Goal: Information Seeking & Learning: Learn about a topic

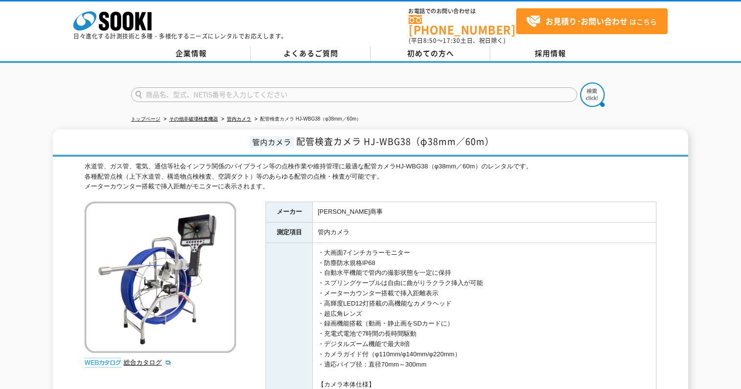
drag, startPoint x: 333, startPoint y: 172, endPoint x: 159, endPoint y: 172, distance: 174.0
click at [160, 172] on div "水道管、ガス管、電気、通信等社会インフラ関係のパイプライン等の点検作業や維持管理に最適な配管カメラHJ-WBG38（φ38mm／60m）のレンタルです。 各種…" at bounding box center [371, 177] width 572 height 30
drag, startPoint x: 159, startPoint y: 172, endPoint x: 113, endPoint y: 172, distance: 45.9
click at [113, 172] on div "水道管、ガス管、電気、通信等社会インフラ関係のパイプライン等の点検作業や維持管理に最適な配管カメラHJ-WBG38（φ38mm／60m）のレンタルです。 各種…" at bounding box center [371, 177] width 572 height 30
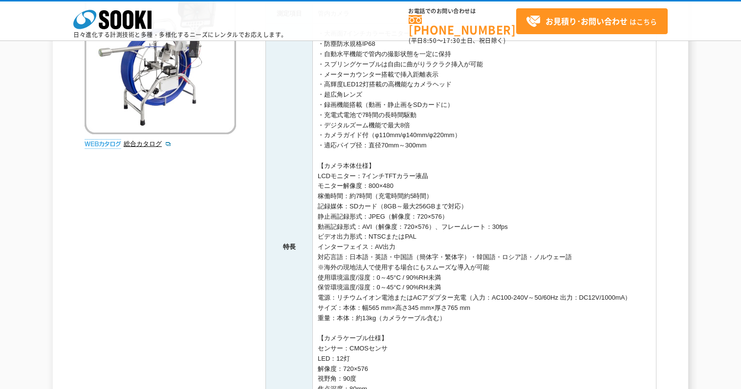
scroll to position [244, 0]
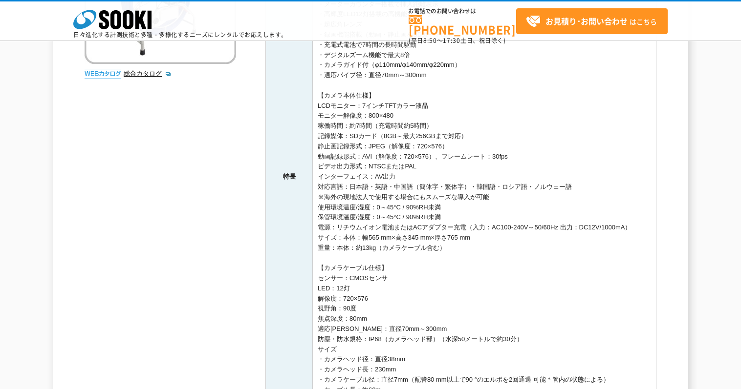
click at [410, 212] on td "・大画面7インチカラーモニター ・防塵防水規格IP68 ・自動水平機能で管内の撮影状態を一定に保持 ・スプリングケーブルは自由に曲がりラクラク挿入が可能 ・メ…" at bounding box center [485, 177] width 344 height 447
click at [433, 210] on td "・大画面7インチカラーモニター ・防塵防水規格IP68 ・自動水平機能で管内の撮影状態を一定に保持 ・スプリングケーブルは自由に曲がりラクラク挿入が可能 ・メ…" at bounding box center [485, 177] width 344 height 447
drag, startPoint x: 433, startPoint y: 210, endPoint x: 401, endPoint y: 210, distance: 32.3
click at [401, 210] on td "・大画面7インチカラーモニター ・防塵防水規格IP68 ・自動水平機能で管内の撮影状態を一定に保持 ・スプリングケーブルは自由に曲がりラクラク挿入が可能 ・メ…" at bounding box center [485, 177] width 344 height 447
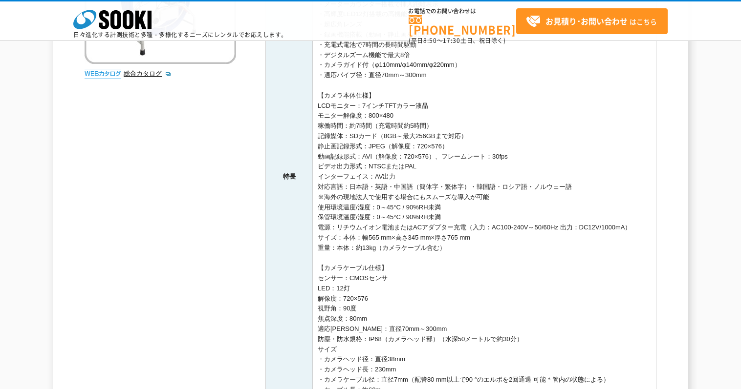
click at [416, 211] on td "・大画面7インチカラーモニター ・防塵防水規格IP68 ・自動水平機能で管内の撮影状態を一定に保持 ・スプリングケーブルは自由に曲がりラクラク挿入が可能 ・メ…" at bounding box center [485, 177] width 344 height 447
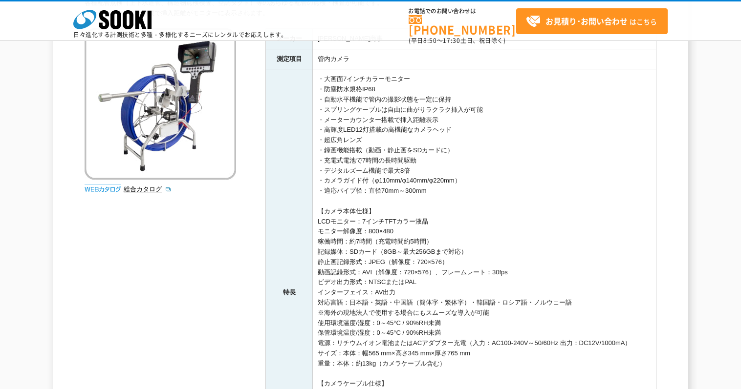
scroll to position [0, 0]
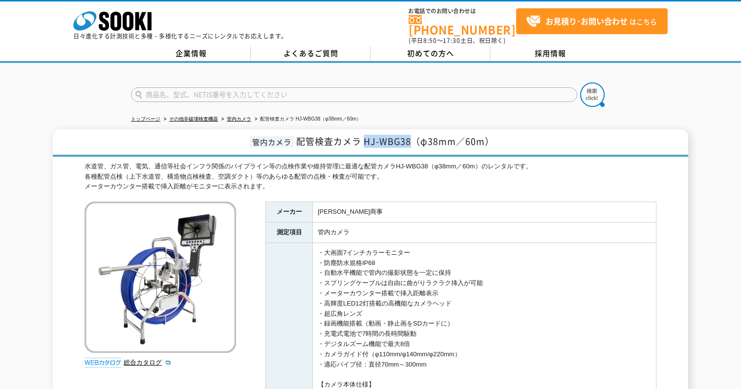
drag, startPoint x: 412, startPoint y: 135, endPoint x: 367, endPoint y: 140, distance: 45.7
click at [367, 140] on span "配管検査カメラ HJ-WBG38（φ38mm／60m）" at bounding box center [395, 141] width 198 height 13
copy span "HJ-WBG38"
drag, startPoint x: 494, startPoint y: 136, endPoint x: 415, endPoint y: 144, distance: 79.5
click at [415, 144] on h1 "管内カメラ 配管検査カメラ HJ-WBG38（φ38mm／60m）" at bounding box center [370, 143] width 635 height 27
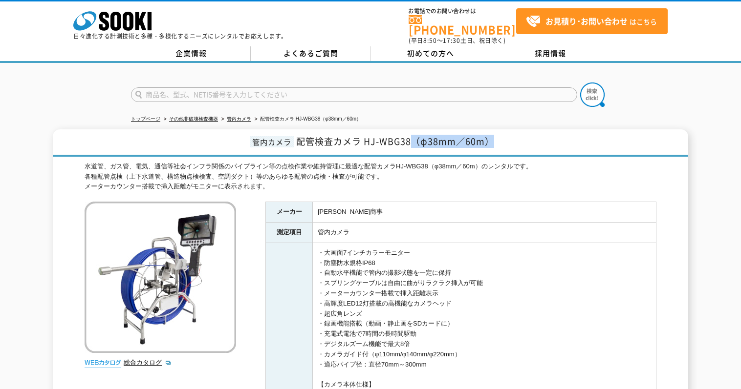
copy span "（φ38mm／60m）"
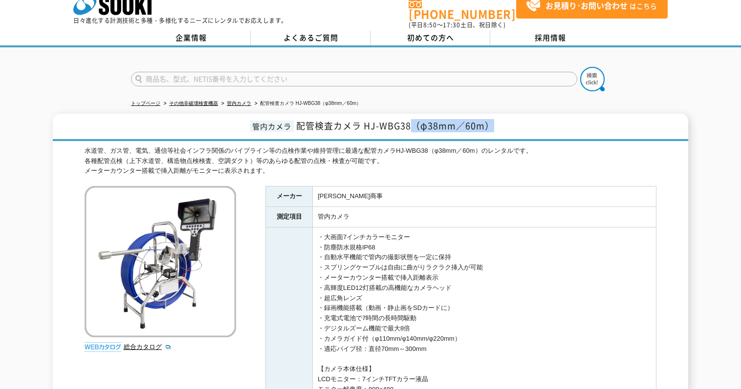
scroll to position [49, 0]
